Goal: Browse casually

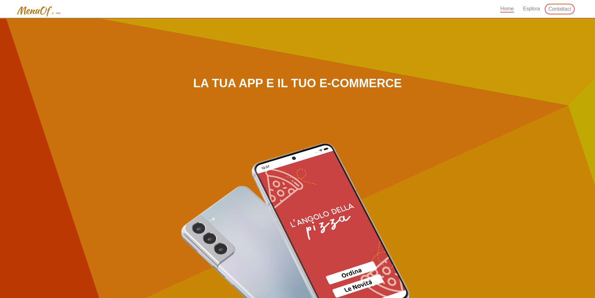
click at [537, 131] on div at bounding box center [297, 210] width 595 height 421
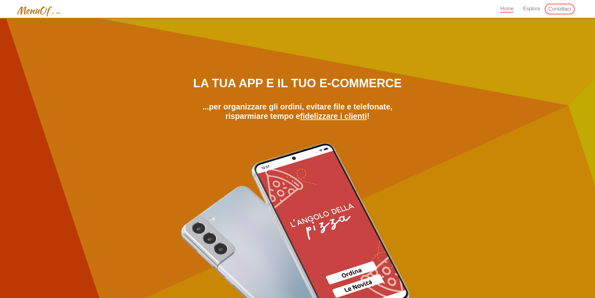
click at [537, 131] on div at bounding box center [297, 210] width 595 height 421
click at [538, 132] on div at bounding box center [297, 210] width 595 height 421
click at [180, 285] on img at bounding box center [298, 254] width 236 height 224
click at [180, 286] on img at bounding box center [298, 254] width 236 height 224
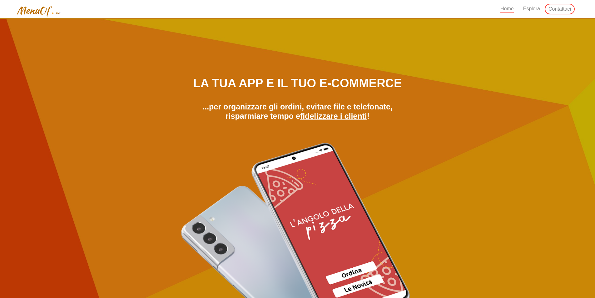
click at [181, 286] on img at bounding box center [298, 254] width 236 height 224
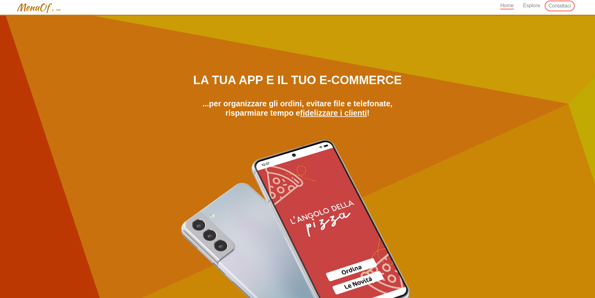
scroll to position [6, 0]
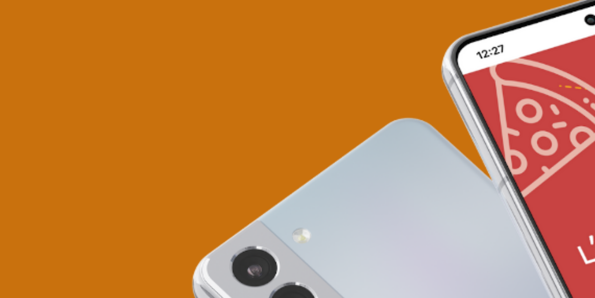
click at [127, 211] on div "La tua app e il tuo e-commerce ...per organizzare gli ordini, evitare file e te…" at bounding box center [298, 213] width 368 height 293
click at [127, 214] on div "La tua app e il tuo e-commerce ...per organizzare gli ordini, evitare file e te…" at bounding box center [298, 213] width 368 height 293
click at [127, 213] on div "La tua app e il tuo e-commerce ...per organizzare gli ordini, evitare file e te…" at bounding box center [298, 213] width 368 height 293
click at [224, 203] on img at bounding box center [298, 248] width 236 height 224
click at [277, 198] on img at bounding box center [298, 248] width 236 height 224
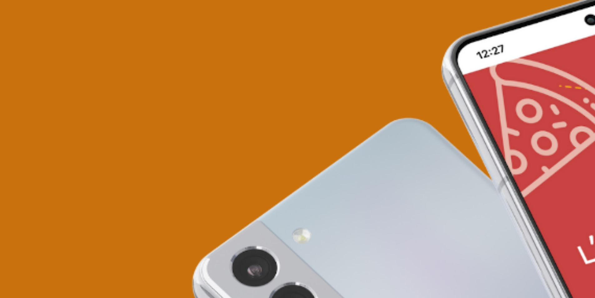
click at [224, 203] on img at bounding box center [298, 248] width 236 height 224
click at [218, 222] on img at bounding box center [298, 248] width 236 height 224
click at [277, 199] on img at bounding box center [298, 248] width 236 height 224
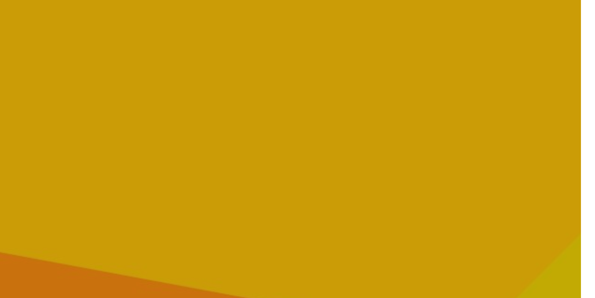
click at [546, 71] on div at bounding box center [297, 204] width 595 height 421
click at [563, 81] on div at bounding box center [297, 204] width 595 height 421
click at [590, 82] on div at bounding box center [297, 204] width 595 height 421
click at [570, 71] on div at bounding box center [297, 204] width 595 height 421
click at [545, 83] on div at bounding box center [297, 204] width 595 height 421
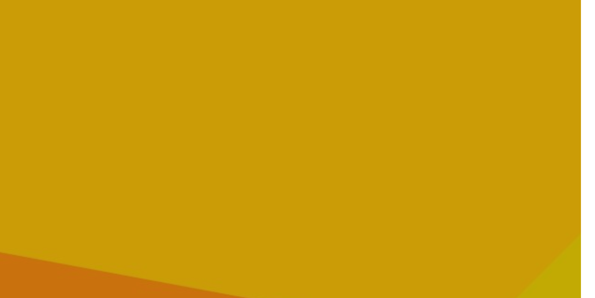
click at [547, 63] on div at bounding box center [297, 204] width 595 height 421
click at [559, 57] on div at bounding box center [297, 204] width 595 height 421
click at [486, 76] on div at bounding box center [297, 204] width 595 height 421
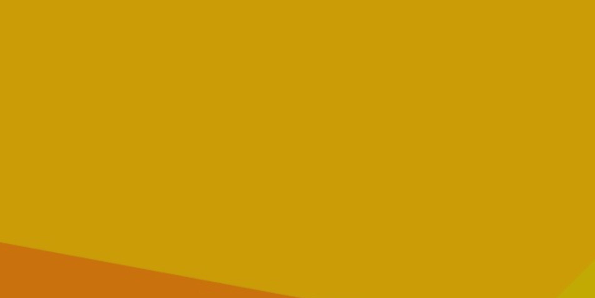
click at [553, 86] on div at bounding box center [297, 204] width 595 height 421
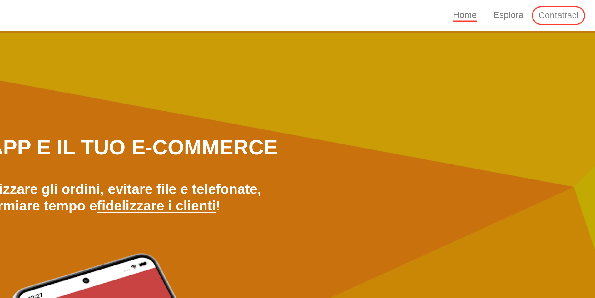
scroll to position [0, 0]
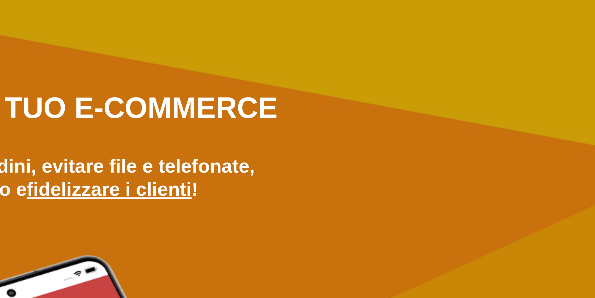
click at [354, 113] on u "fidelizzare i clienti" at bounding box center [333, 116] width 67 height 9
click at [354, 114] on u "fidelizzare i clienti" at bounding box center [333, 116] width 67 height 9
click at [357, 109] on b "...per organizzare gli ordini, evitare file e telefonate, risparmiare tempo e f…" at bounding box center [297, 111] width 190 height 18
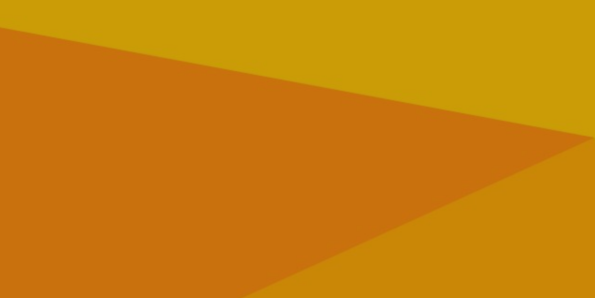
click at [513, 90] on div at bounding box center [297, 210] width 595 height 421
click at [509, 90] on div at bounding box center [297, 210] width 595 height 421
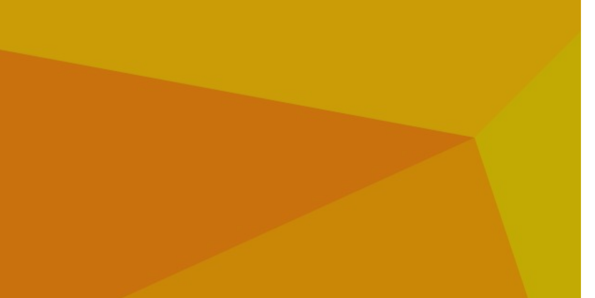
click at [498, 80] on div at bounding box center [297, 210] width 595 height 421
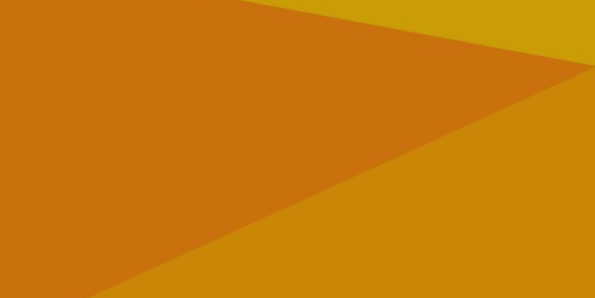
click at [420, 141] on div "La tua app e il tuo e-commerce ...per organizzare gli ordini, evitare file e te…" at bounding box center [298, 220] width 368 height 293
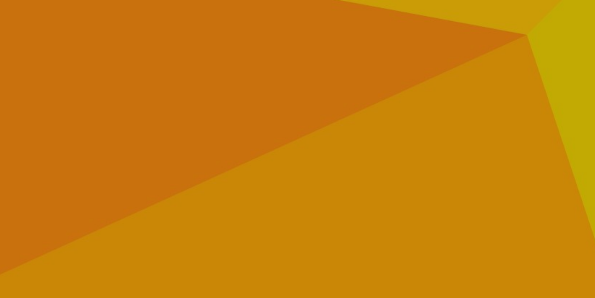
click at [469, 105] on div "La tua app e il tuo e-commerce ...per organizzare gli ordini, evitare file e te…" at bounding box center [298, 220] width 368 height 293
click at [434, 99] on div "La tua app e il tuo e-commerce ...per organizzare gli ordini, evitare file e te…" at bounding box center [298, 220] width 368 height 293
click at [417, 99] on div "La tua app e il tuo e-commerce ...per organizzare gli ordini, evitare file e te…" at bounding box center [297, 220] width 245 height 293
click at [486, 107] on div at bounding box center [297, 210] width 595 height 421
click at [503, 109] on div at bounding box center [297, 210] width 595 height 421
